Goal: Find specific page/section: Find specific page/section

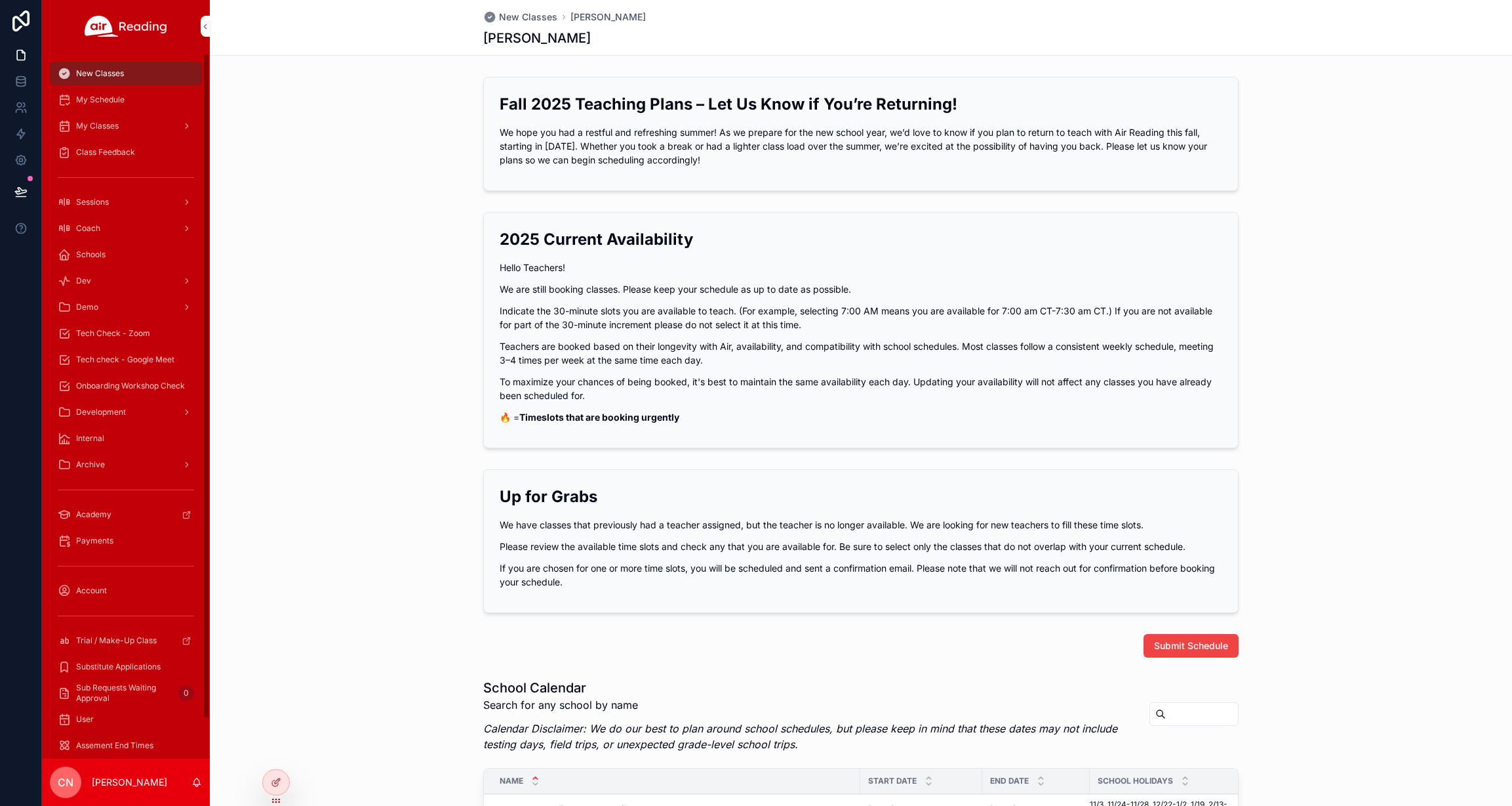
click at [103, 125] on span "My Classes" at bounding box center [97, 126] width 42 height 11
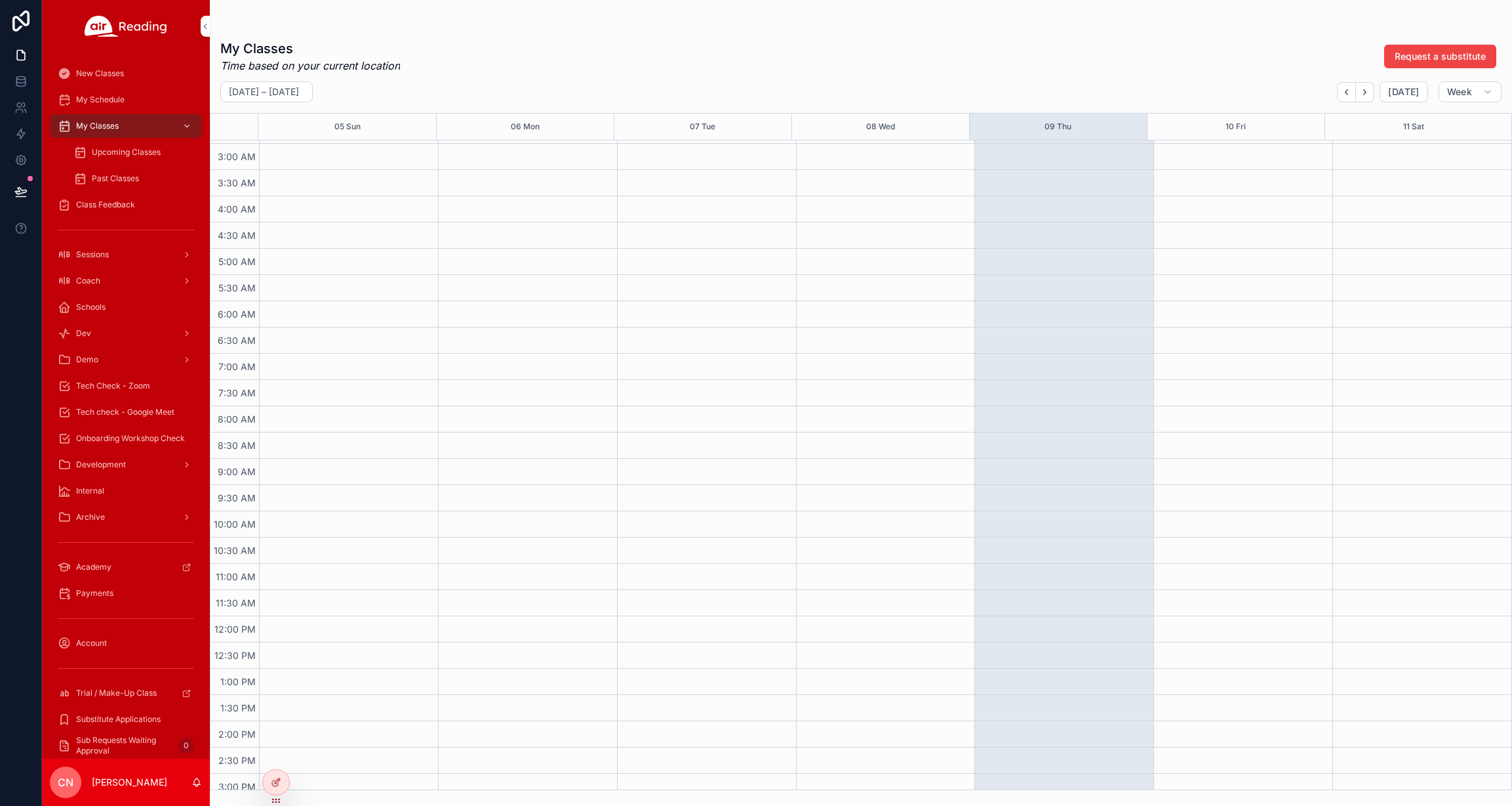
scroll to position [353, 0]
click at [1367, 91] on icon "Next" at bounding box center [1366, 92] width 10 height 10
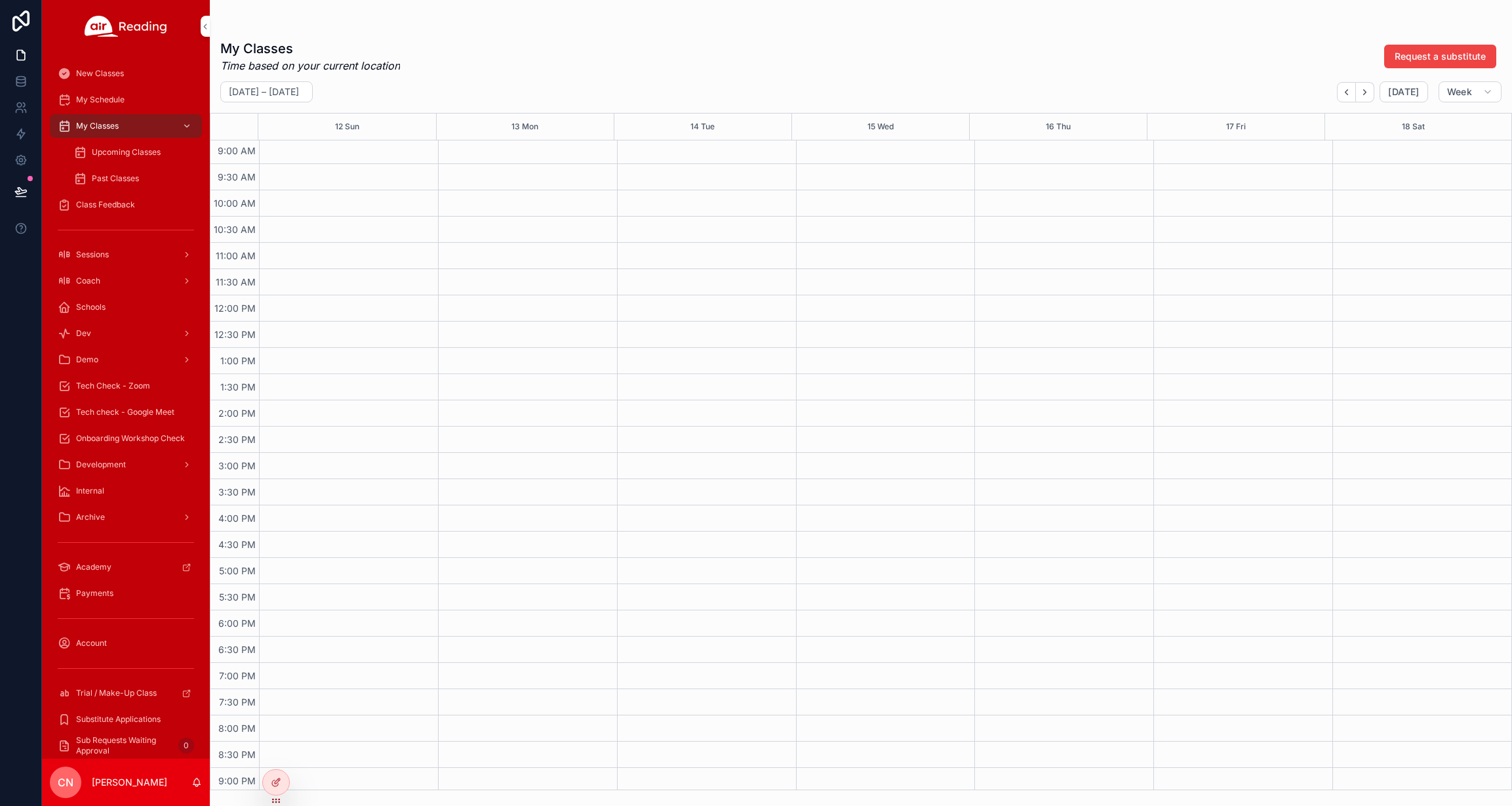
scroll to position [611, 0]
click at [134, 151] on span "Upcoming Classes" at bounding box center [126, 152] width 69 height 11
